Goal: Transaction & Acquisition: Book appointment/travel/reservation

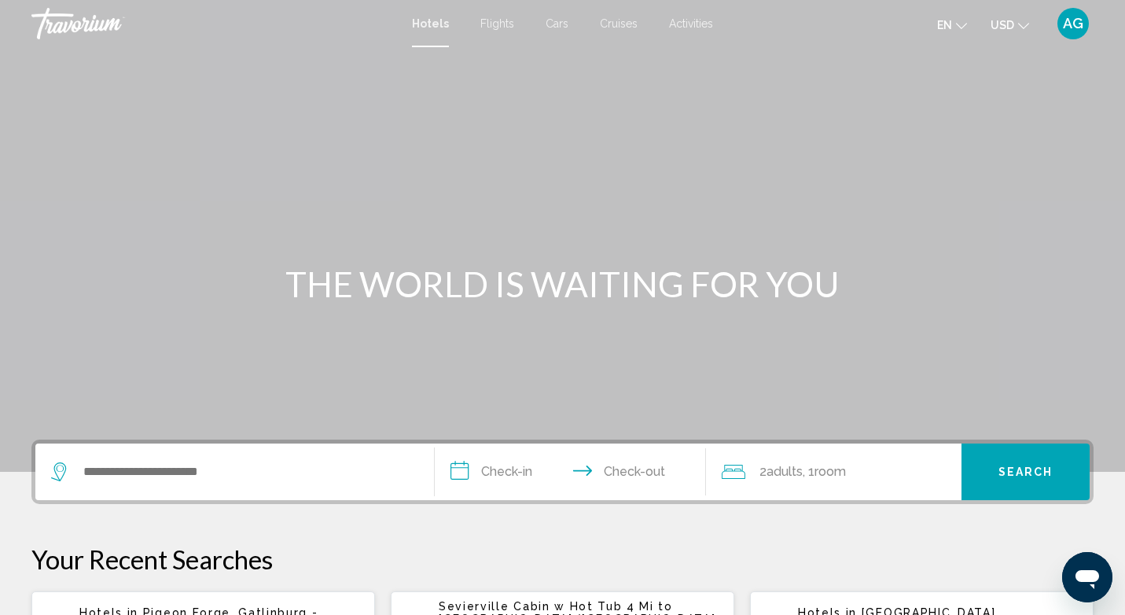
click at [479, 465] on input "**********" at bounding box center [573, 473] width 277 height 61
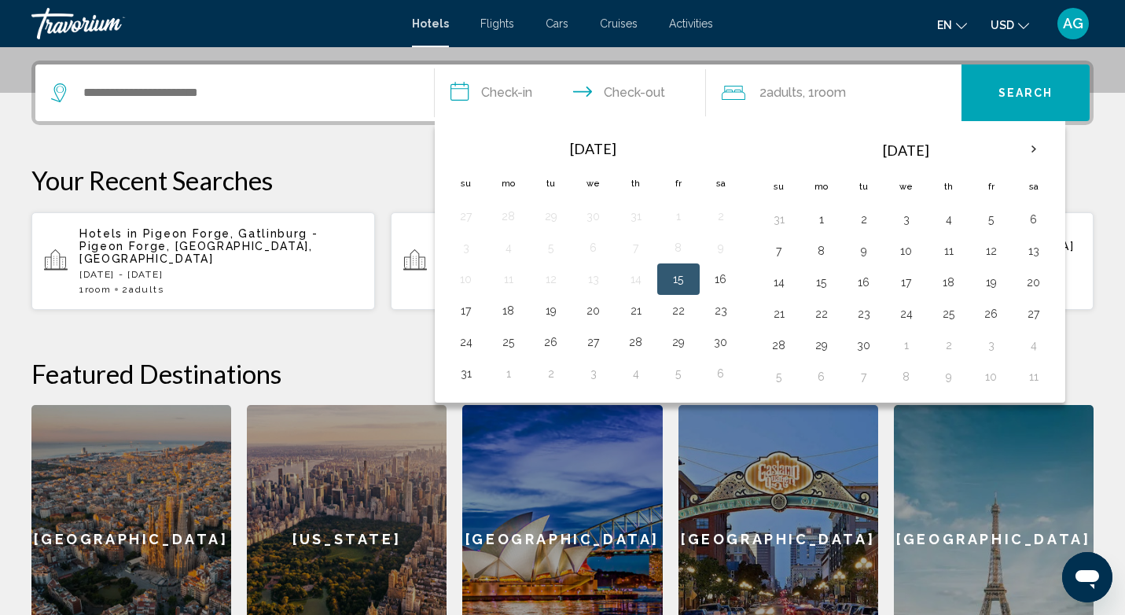
scroll to position [388, 0]
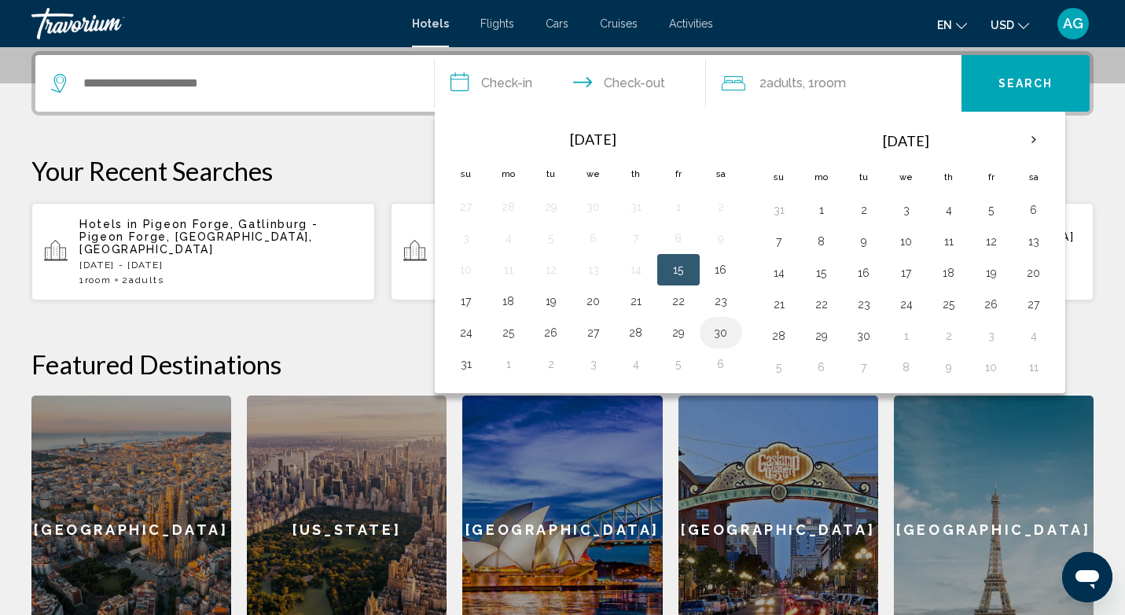
click at [726, 326] on button "30" at bounding box center [720, 333] width 25 height 22
click at [817, 215] on button "1" at bounding box center [821, 210] width 25 height 22
type input "**********"
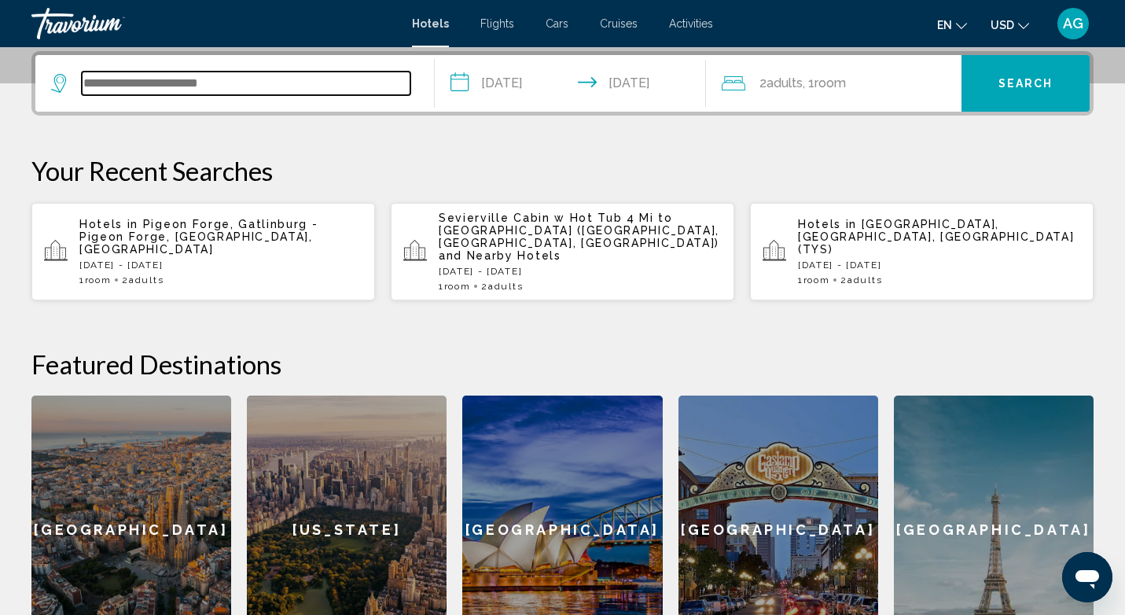
click at [375, 92] on input "Search widget" at bounding box center [246, 84] width 329 height 24
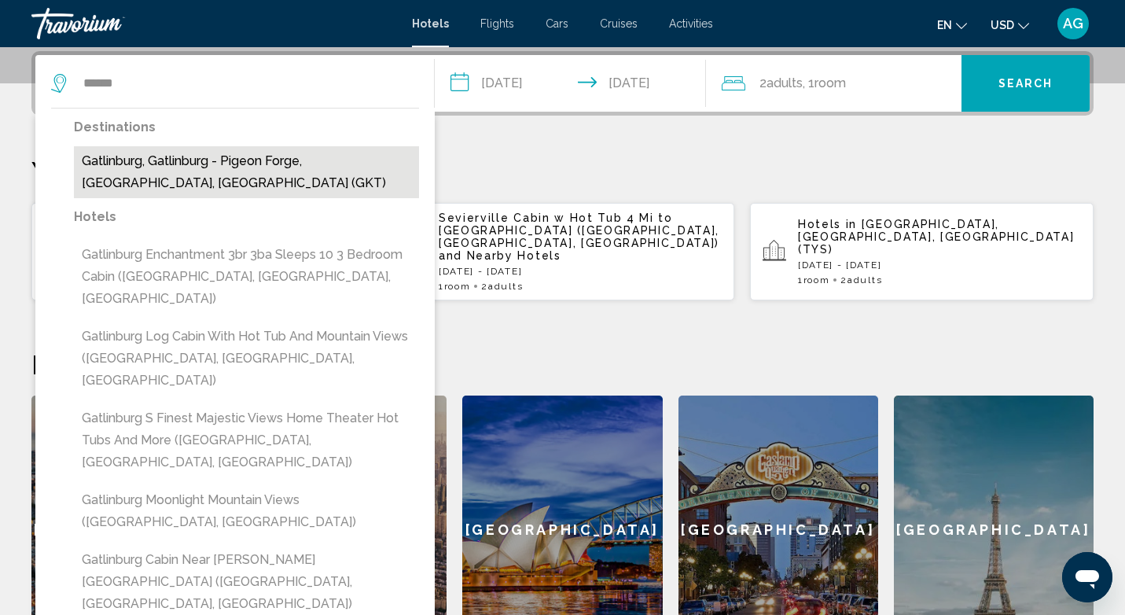
click at [252, 155] on button "Gatlinburg, Gatlinburg - Pigeon Forge, [GEOGRAPHIC_DATA], [GEOGRAPHIC_DATA] (GK…" at bounding box center [246, 172] width 345 height 52
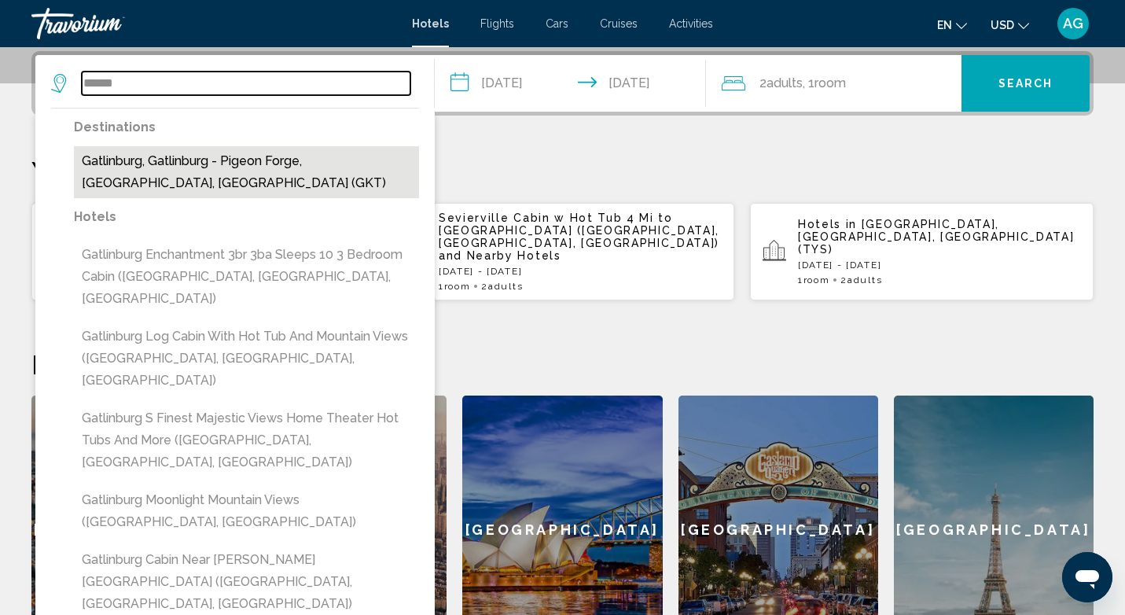
type input "**********"
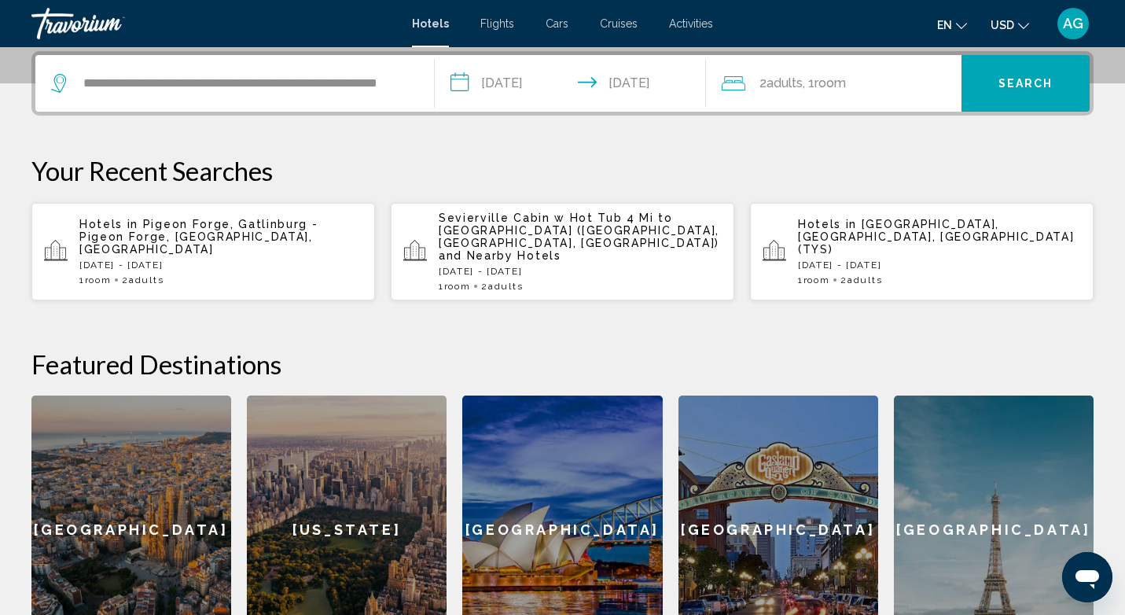
click at [1002, 82] on span "Search" at bounding box center [1025, 84] width 55 height 13
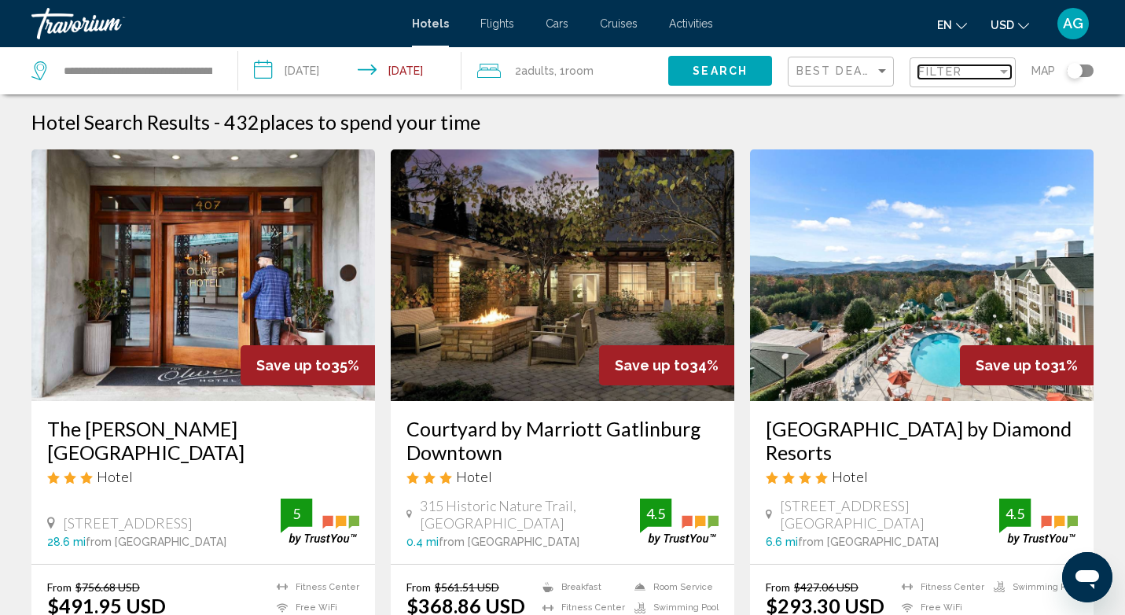
click at [960, 74] on span "Filter" at bounding box center [940, 71] width 45 height 13
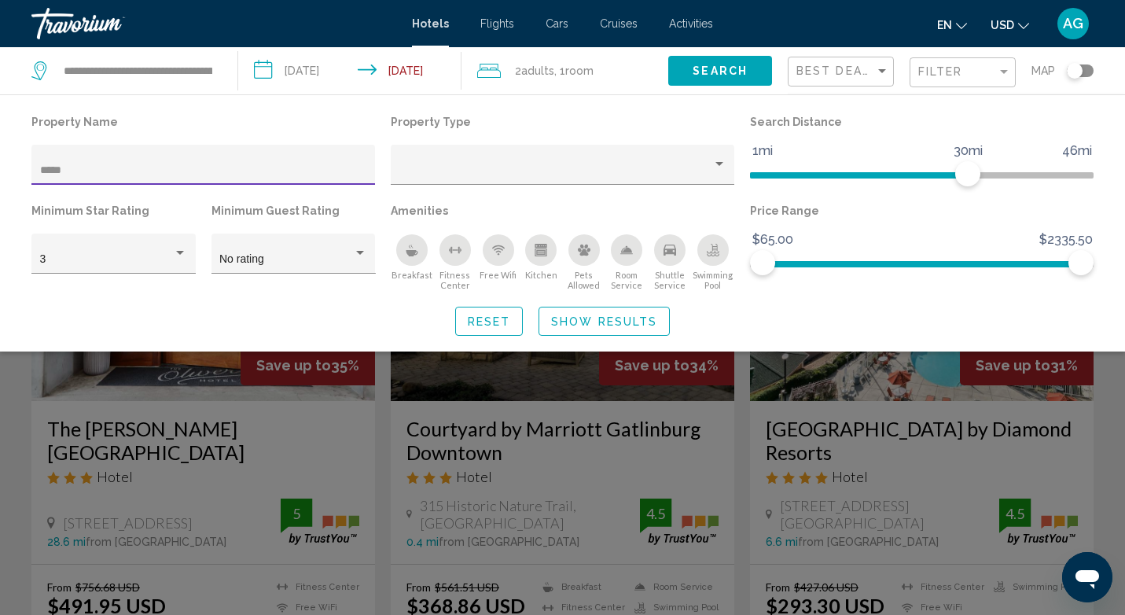
type input "******"
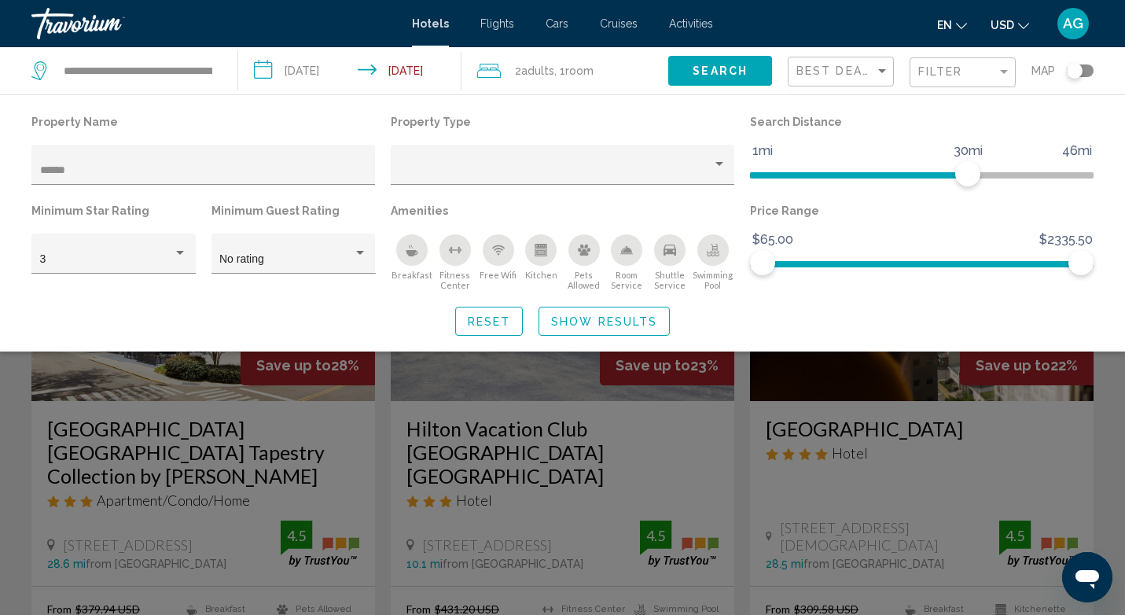
click at [562, 385] on div "Search widget" at bounding box center [562, 425] width 1125 height 379
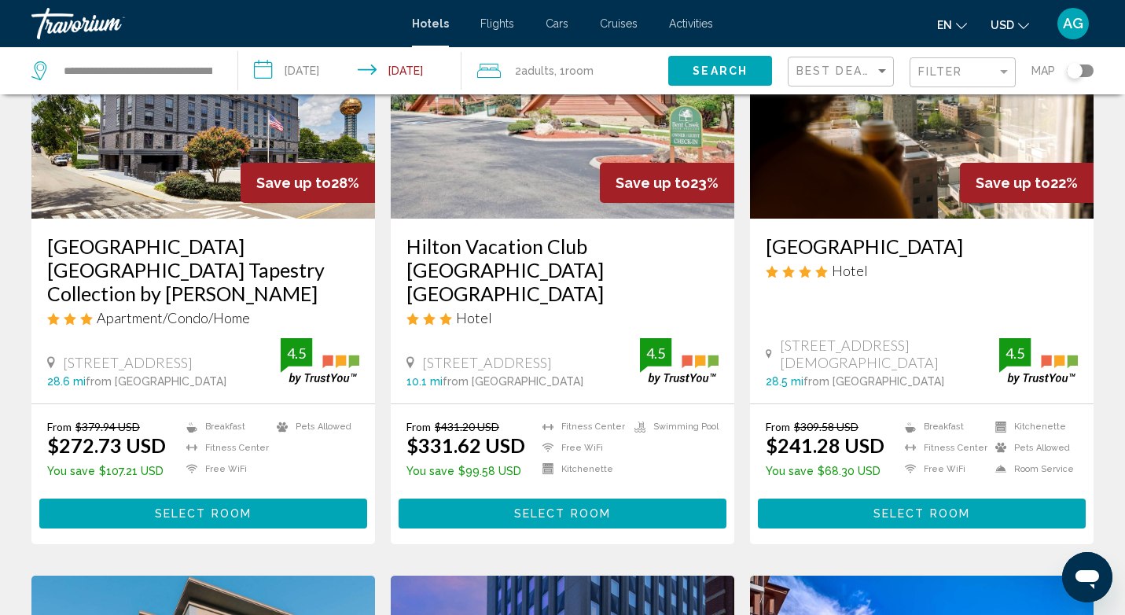
scroll to position [211, 0]
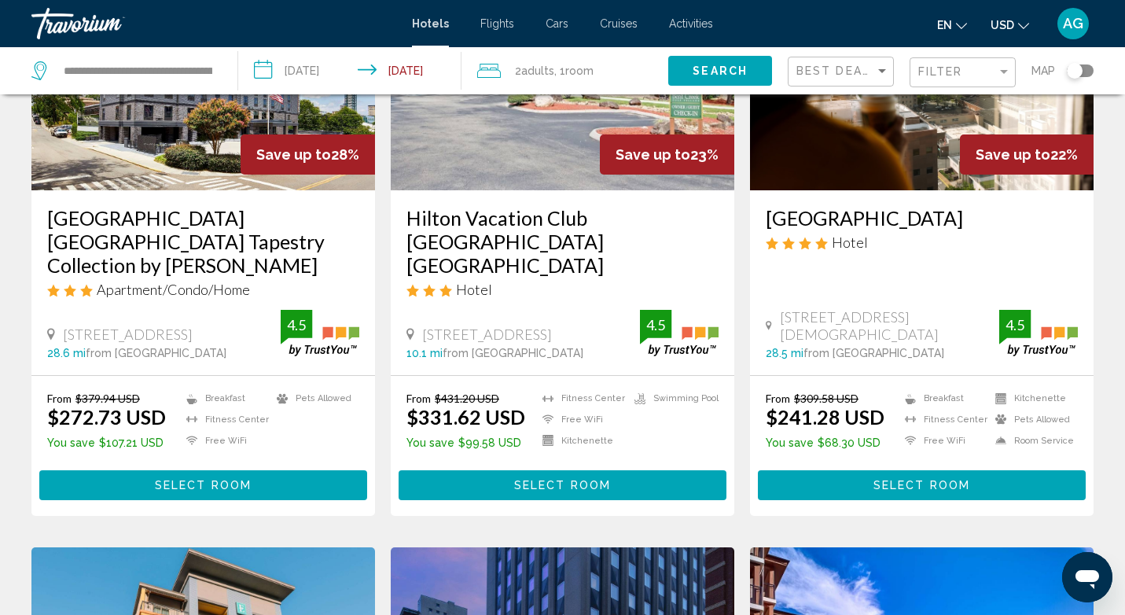
click at [568, 480] on span "Select Room" at bounding box center [562, 486] width 97 height 13
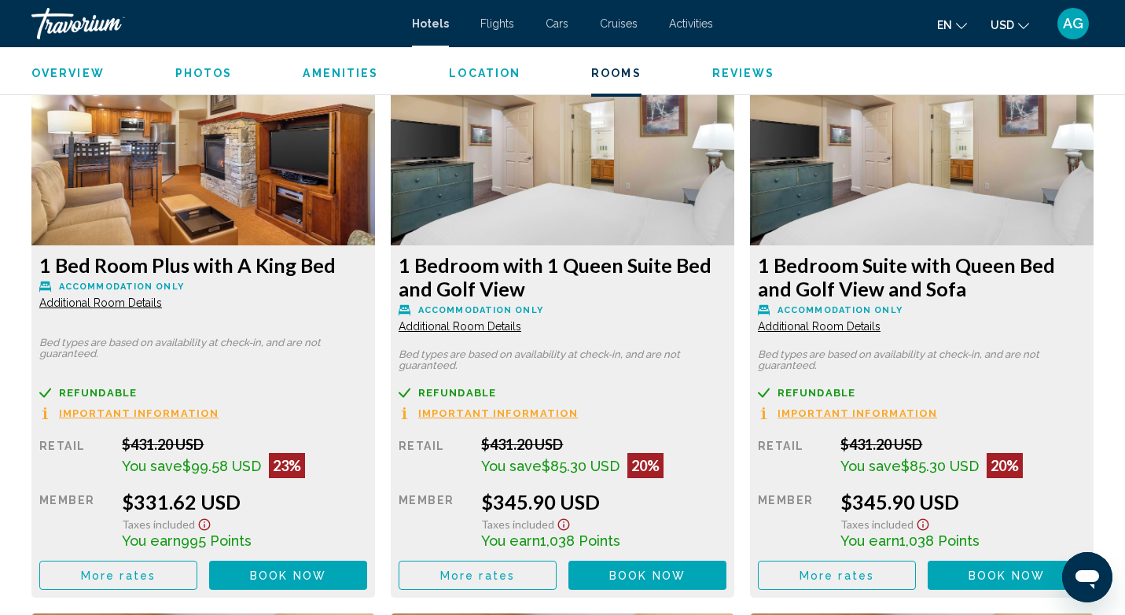
scroll to position [2163, 0]
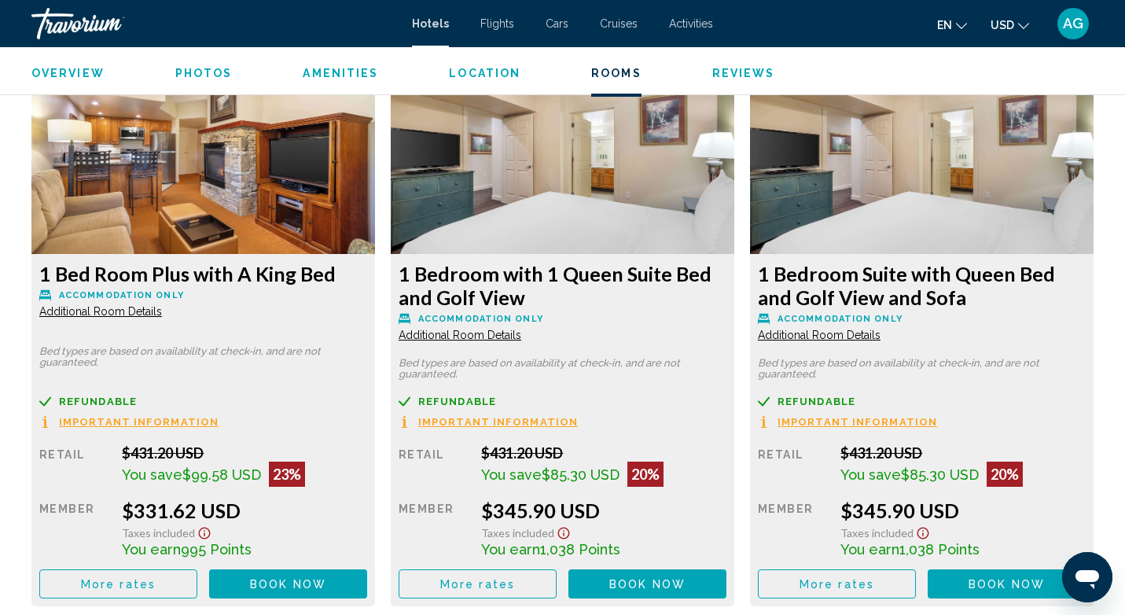
click at [124, 311] on span "Additional Room Details" at bounding box center [100, 311] width 123 height 13
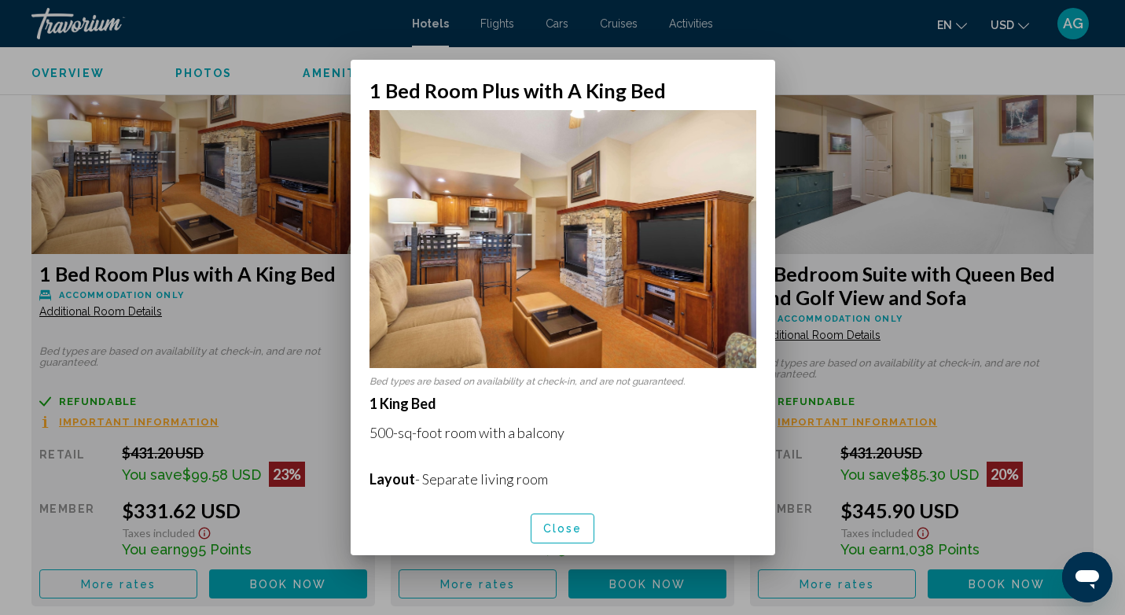
scroll to position [0, 0]
click at [555, 536] on button "Close" at bounding box center [563, 527] width 64 height 29
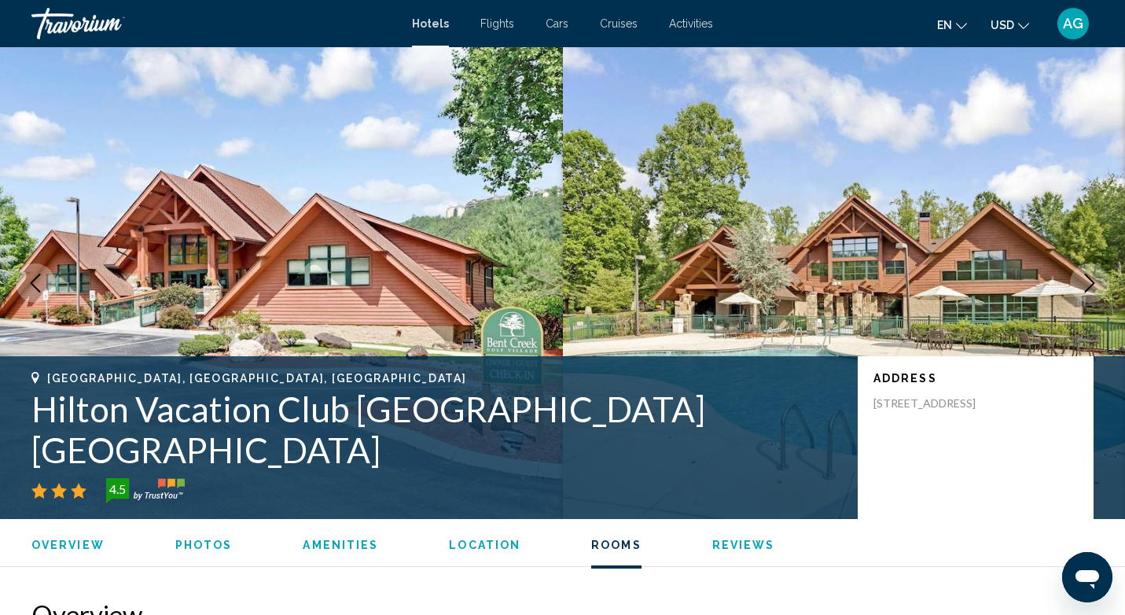
scroll to position [2163, 0]
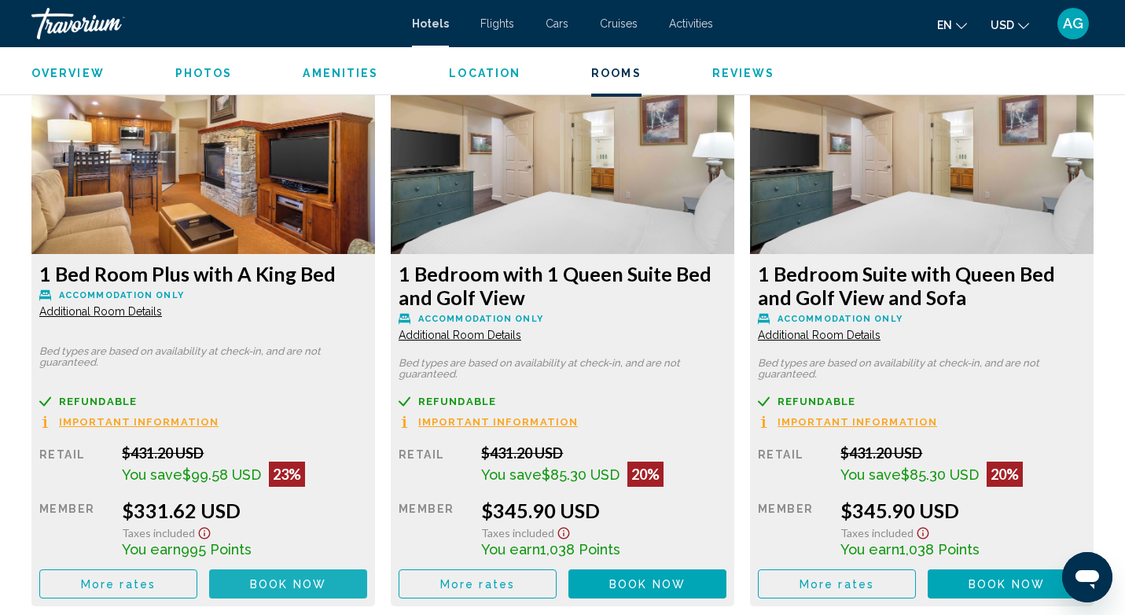
click at [283, 579] on span "Book now" at bounding box center [288, 584] width 76 height 13
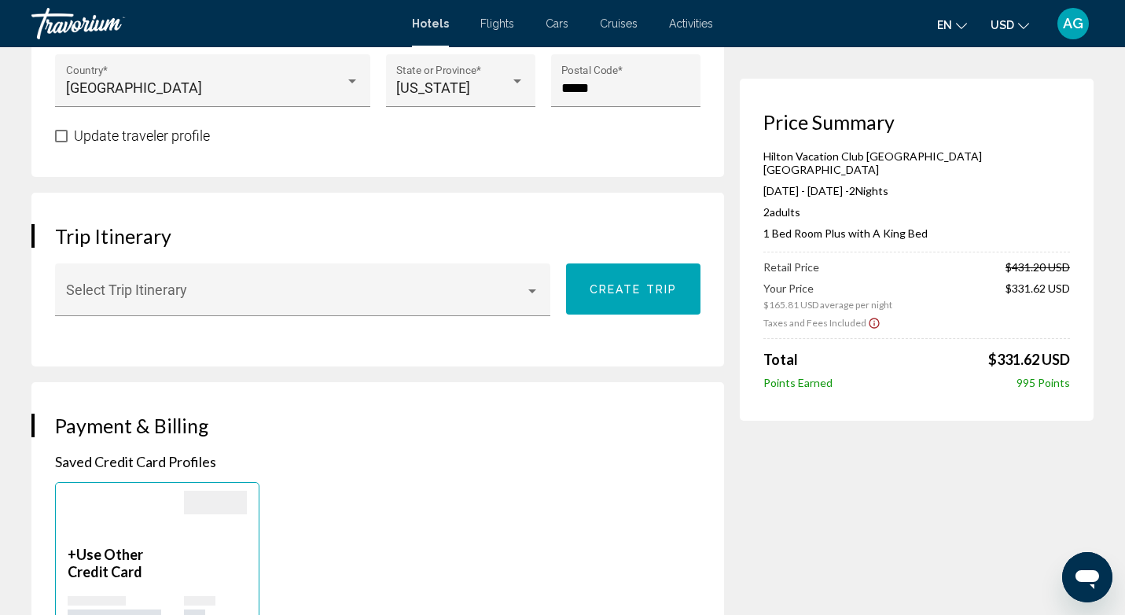
scroll to position [945, 0]
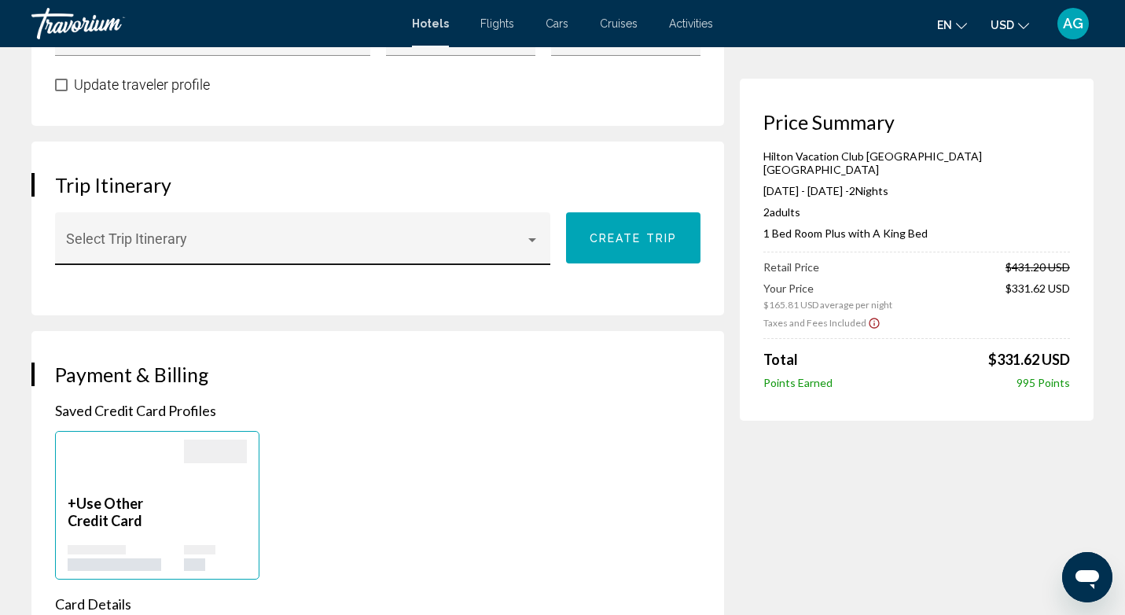
click at [540, 223] on div "Select Trip Itinerary" at bounding box center [303, 244] width 474 height 42
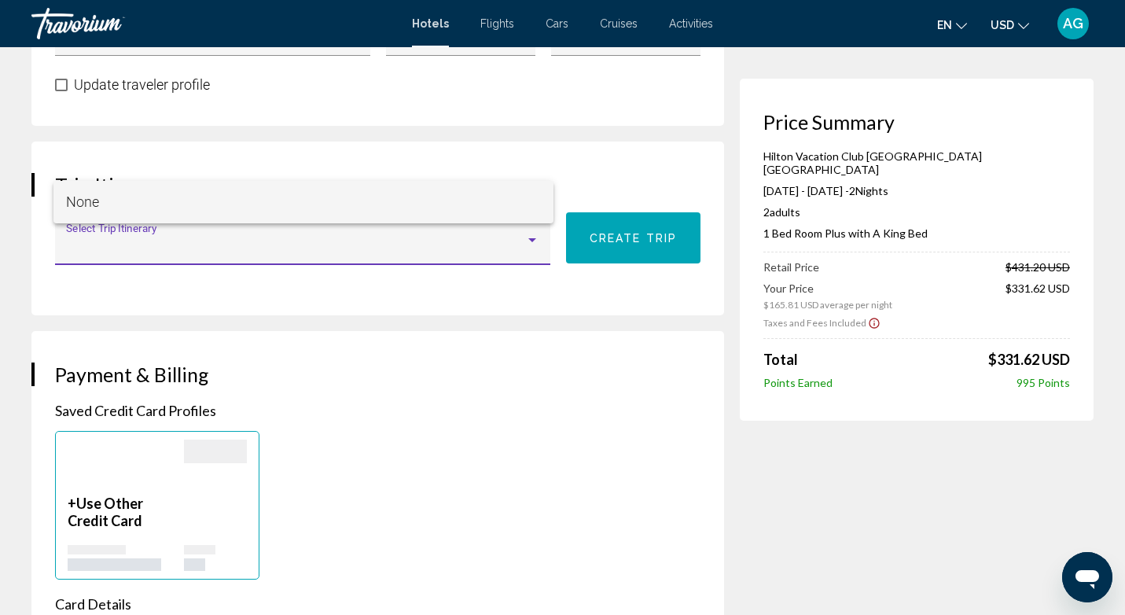
click at [541, 188] on span "None" at bounding box center [304, 202] width 476 height 42
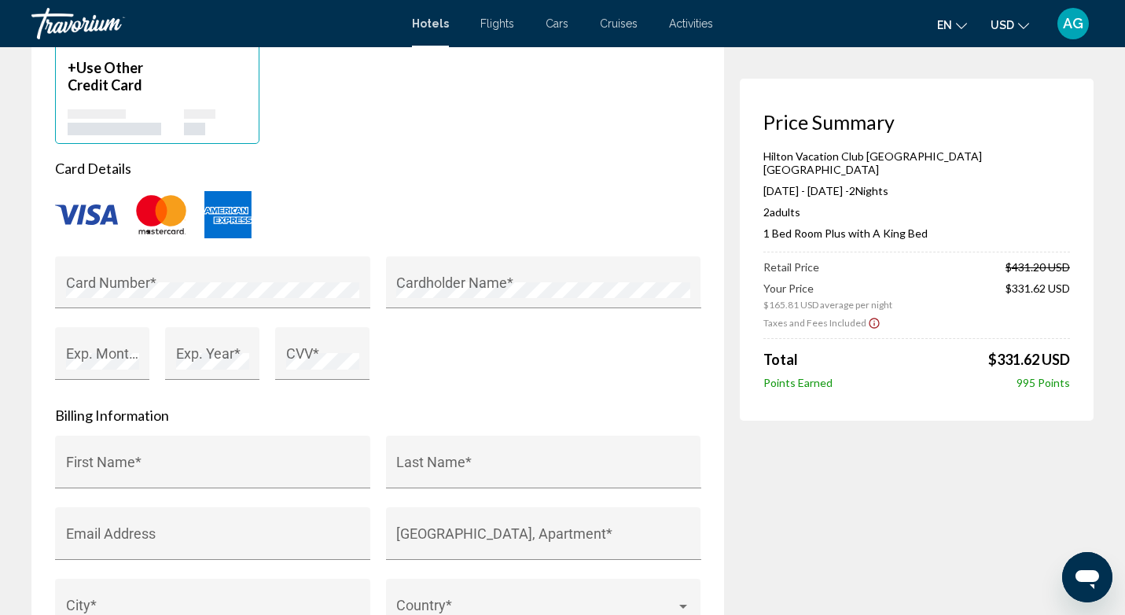
scroll to position [1388, 0]
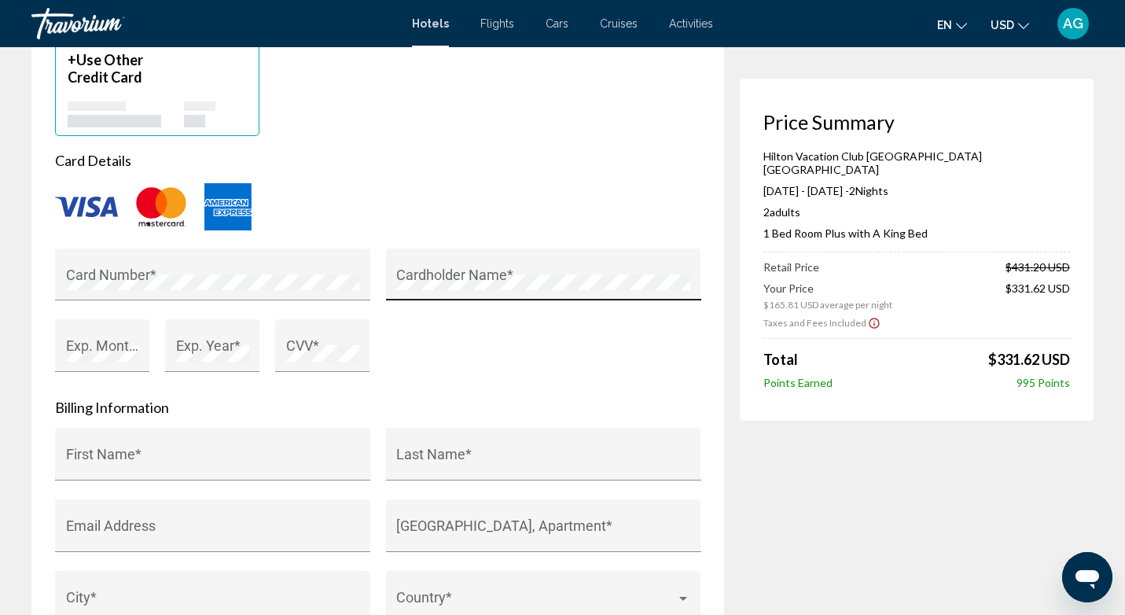
click at [529, 259] on div "Cardholder Name *" at bounding box center [543, 280] width 294 height 42
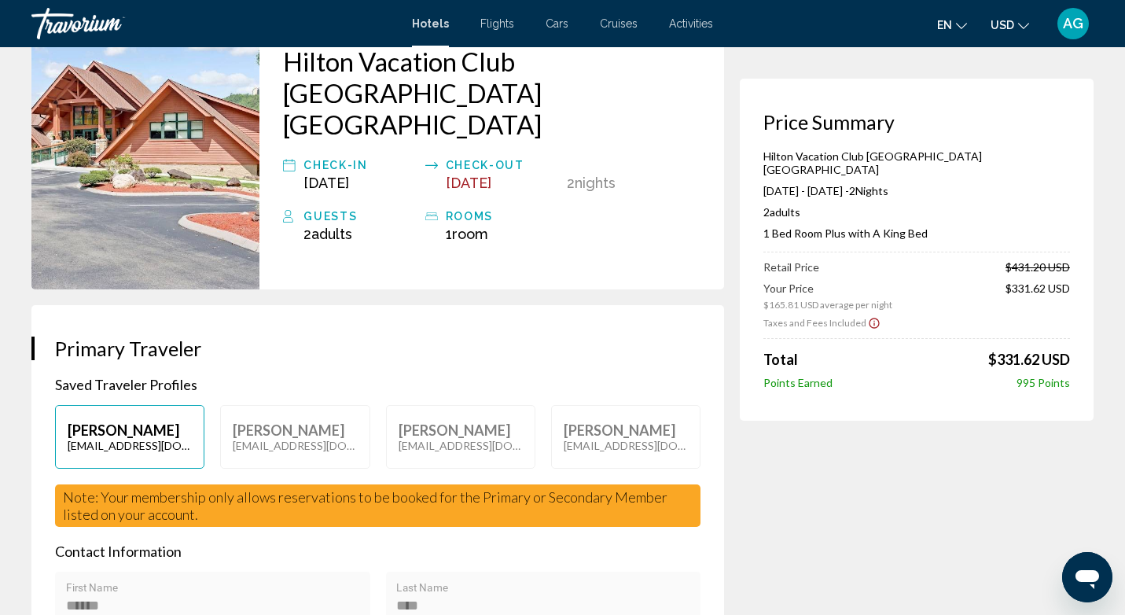
scroll to position [0, 0]
